Goal: Task Accomplishment & Management: Manage account settings

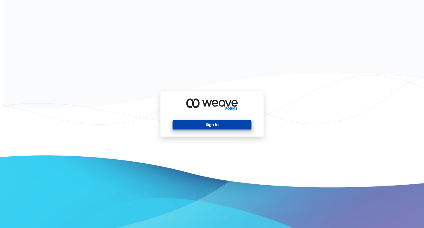
click at [221, 126] on button "Sign In" at bounding box center [212, 124] width 79 height 9
